Goal: Navigation & Orientation: Understand site structure

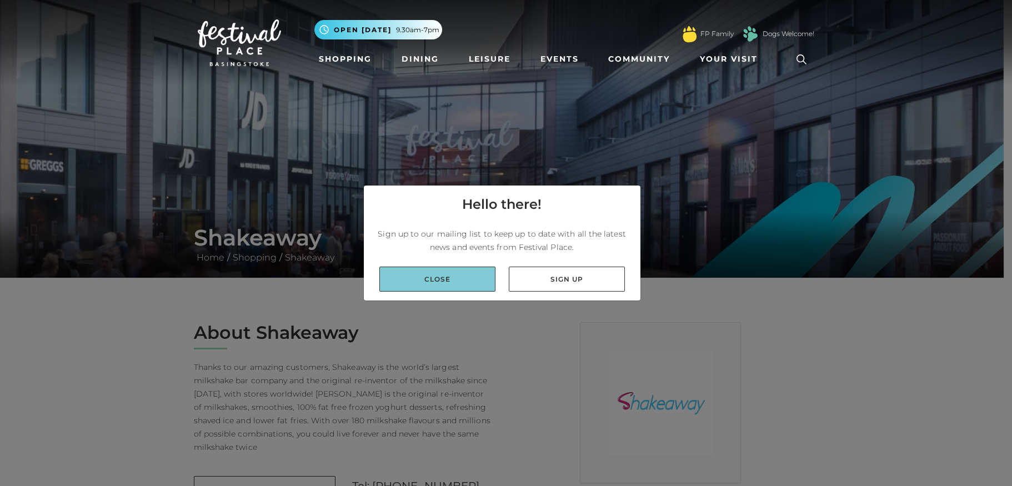
click at [434, 277] on link "Close" at bounding box center [437, 279] width 116 height 25
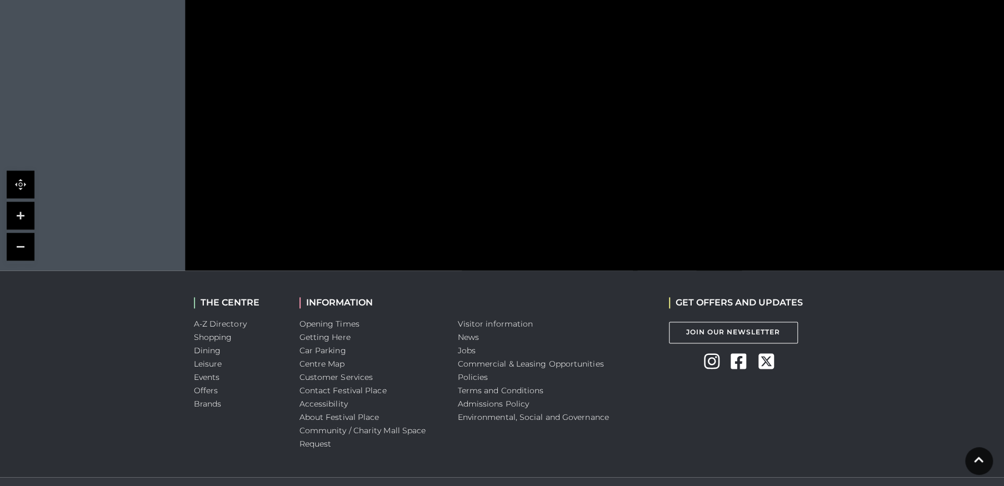
scroll to position [870, 0]
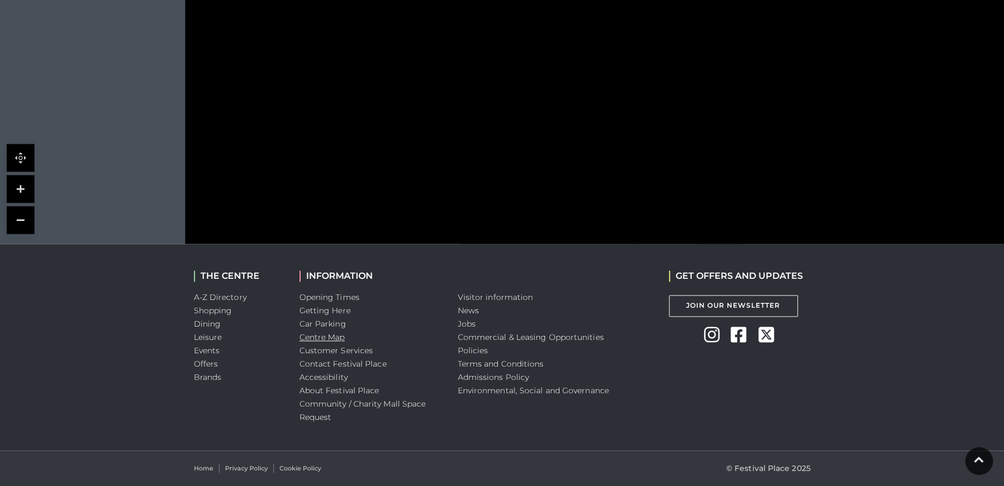
click at [335, 335] on link "Centre Map" at bounding box center [322, 337] width 46 height 10
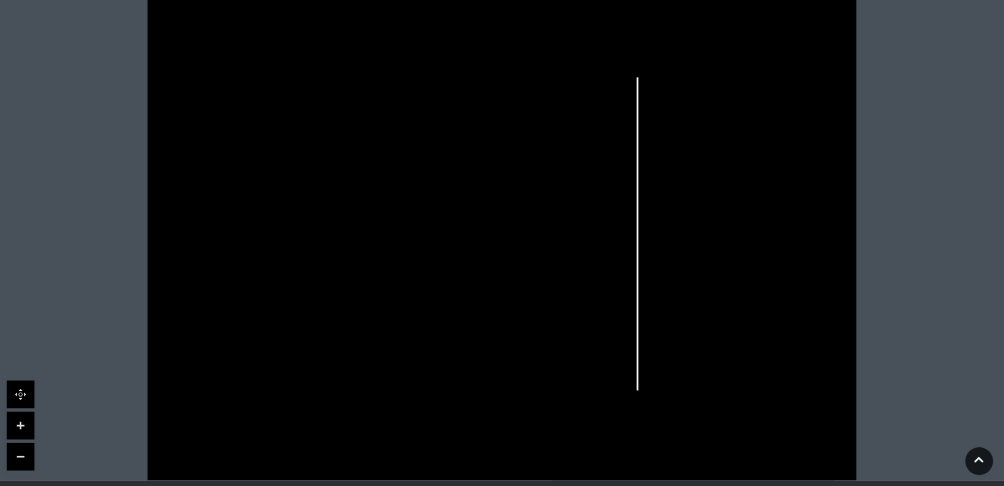
scroll to position [278, 0]
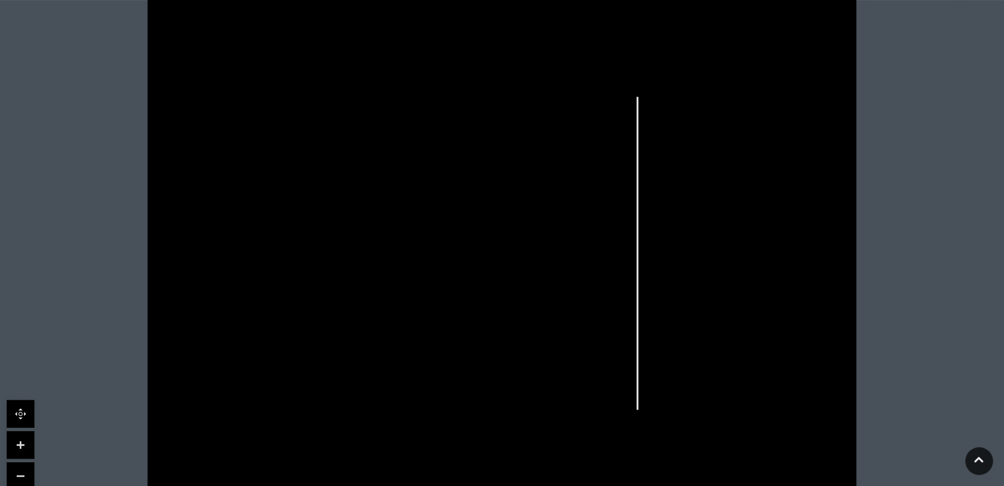
click at [307, 165] on rect at bounding box center [293, 163] width 32 height 72
click at [19, 447] on link at bounding box center [21, 445] width 28 height 28
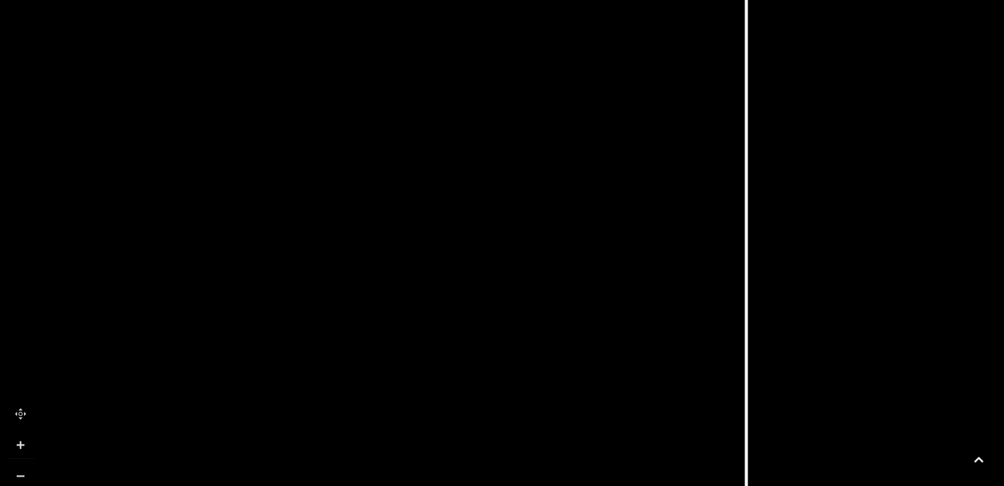
click at [19, 447] on link at bounding box center [21, 445] width 28 height 28
drag, startPoint x: 170, startPoint y: 168, endPoint x: 695, endPoint y: 509, distance: 626.4
click at [695, 486] on html "Skip to Navigation Skip to Content Toggle navigation .st5{fill:none;stroke:#FFF…" at bounding box center [502, 232] width 1004 height 1020
drag, startPoint x: 467, startPoint y: 200, endPoint x: 424, endPoint y: 141, distance: 72.8
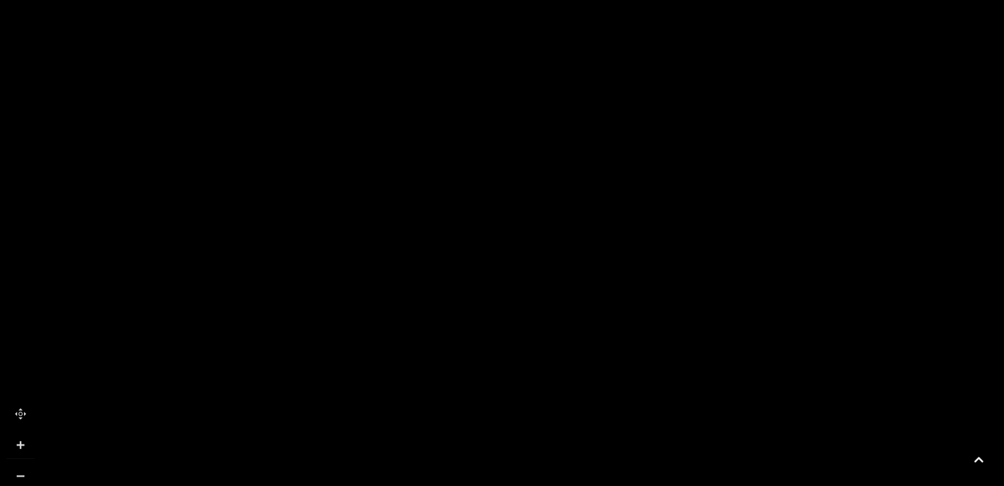
drag, startPoint x: 318, startPoint y: 273, endPoint x: 366, endPoint y: 247, distance: 54.2
click at [366, 247] on rect at bounding box center [369, 202] width 102 height 232
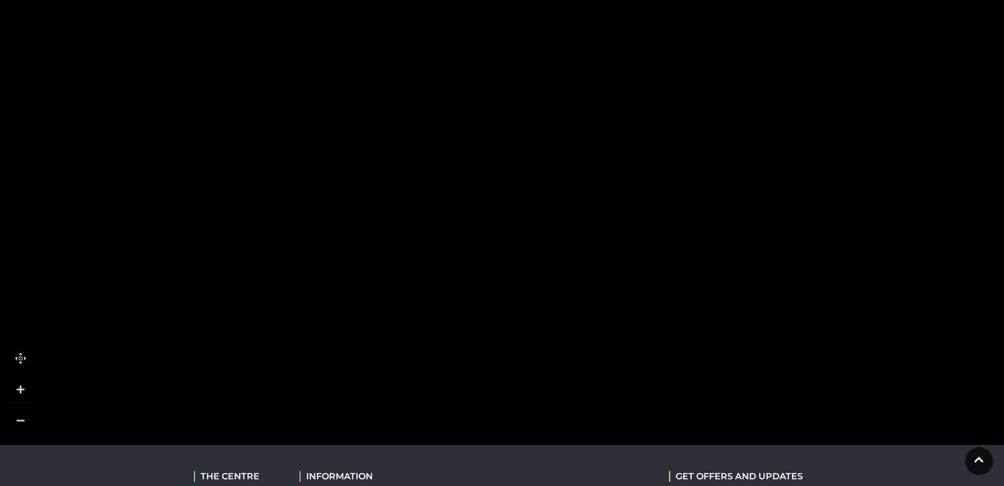
drag, startPoint x: 460, startPoint y: 222, endPoint x: 394, endPoint y: 214, distance: 66.6
drag, startPoint x: 381, startPoint y: 222, endPoint x: 357, endPoint y: 218, distance: 24.2
drag, startPoint x: 408, startPoint y: 184, endPoint x: 339, endPoint y: 254, distance: 97.8
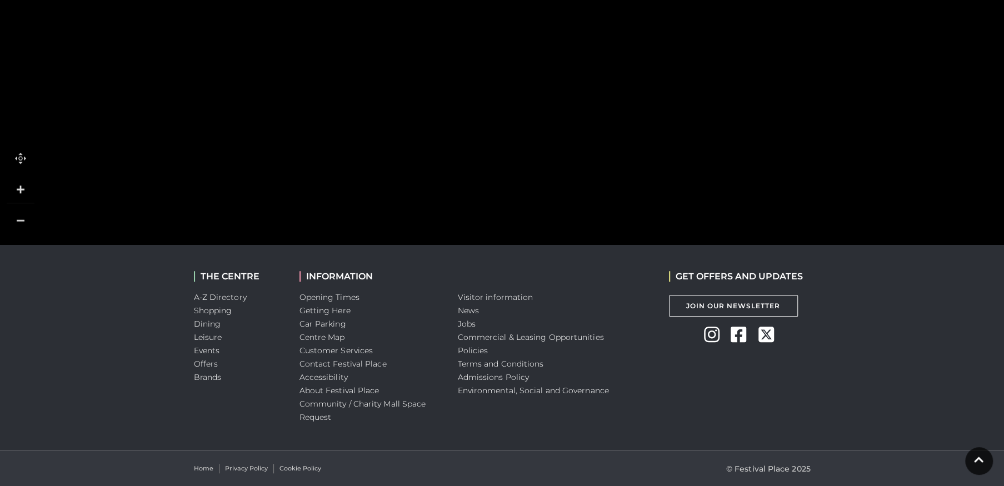
scroll to position [533, 0]
